Goal: Use online tool/utility

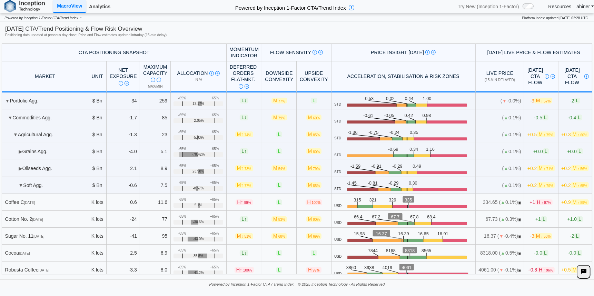
click at [103, 7] on link "Analytics" at bounding box center [99, 7] width 27 height 12
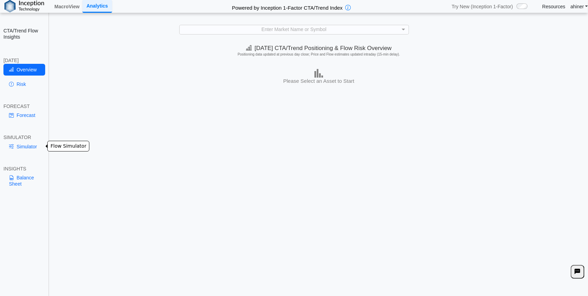
click at [23, 146] on link "Simulator" at bounding box center [24, 147] width 42 height 12
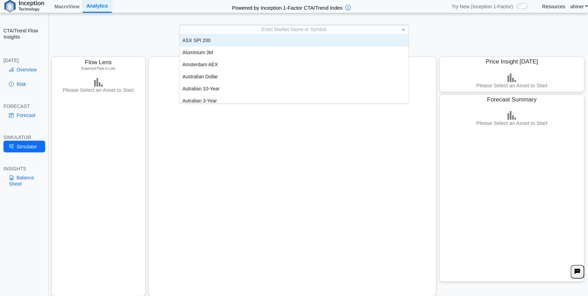
click at [405, 27] on span at bounding box center [404, 29] width 9 height 9
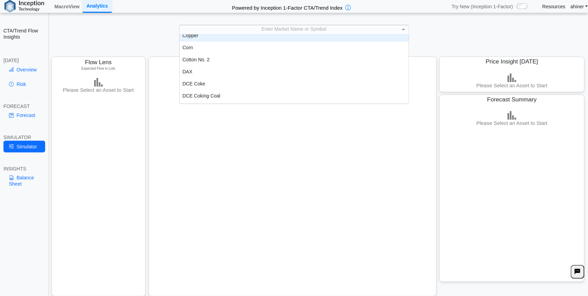
scroll to position [306, 0]
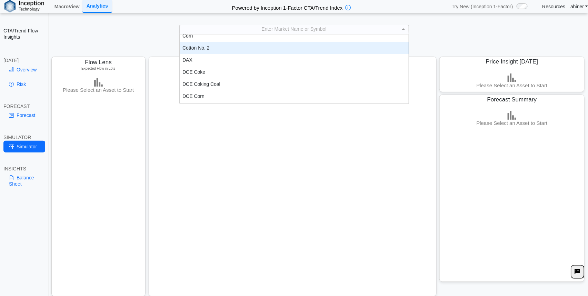
click at [208, 48] on div "Cotton No. 2" at bounding box center [294, 48] width 229 height 12
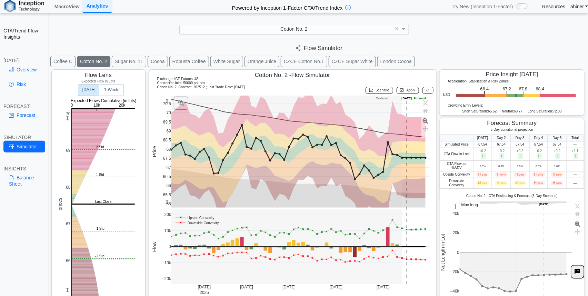
click at [43, 202] on div "CTA/Trend Flow Insights TODAY Overview Risk FORECAST Forecast SIMULATOR Simulat…" at bounding box center [24, 148] width 49 height 296
